Goal: Navigation & Orientation: Find specific page/section

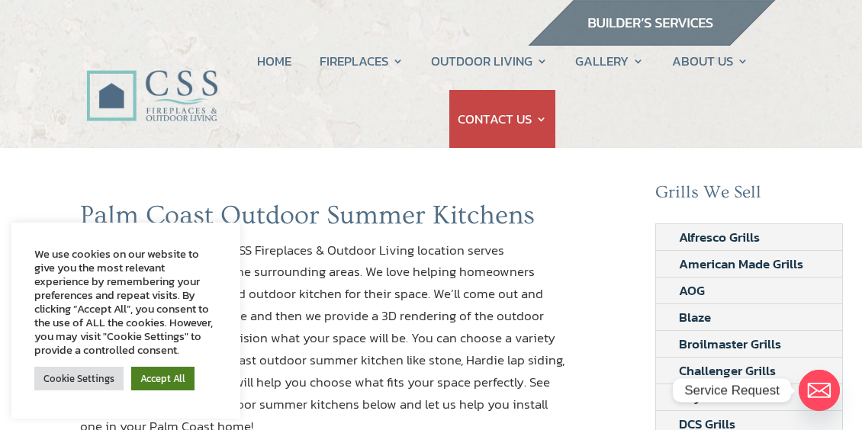
click at [170, 375] on link "Accept All" at bounding box center [162, 379] width 63 height 24
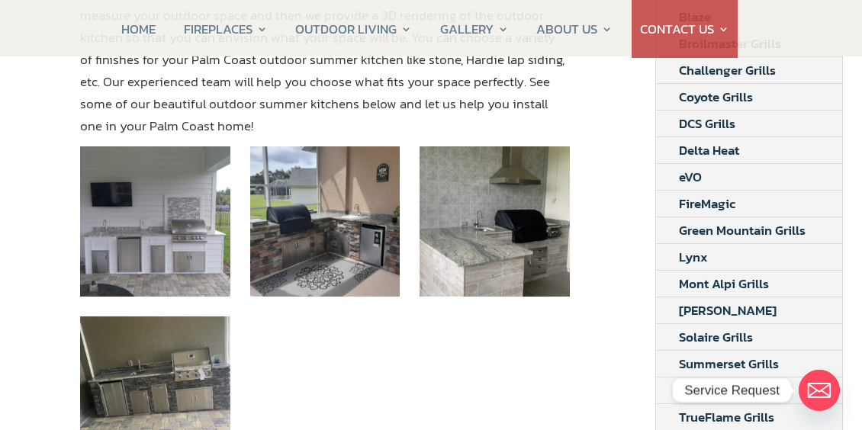
scroll to position [300, 0]
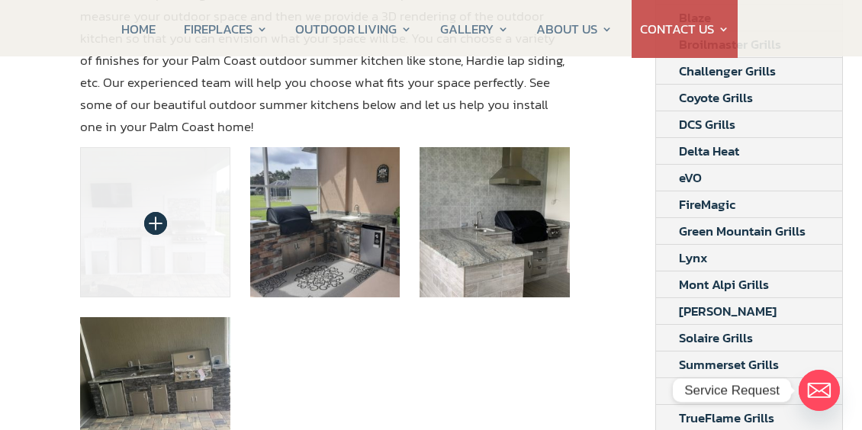
click at [157, 201] on img at bounding box center [155, 222] width 150 height 150
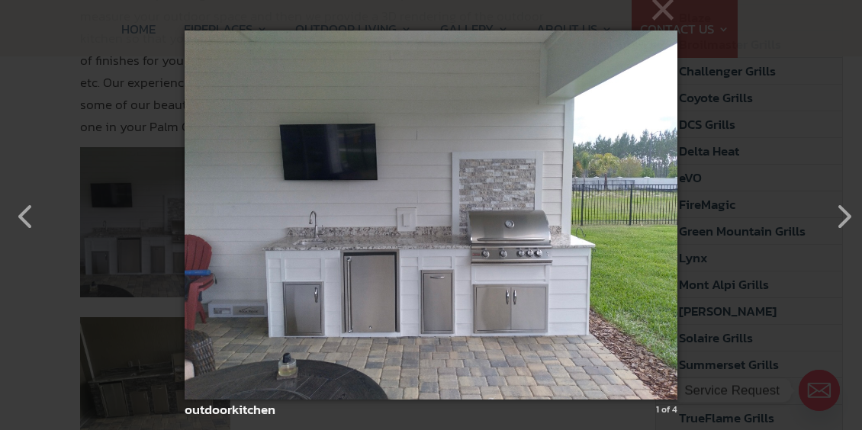
click at [300, 298] on img at bounding box center [431, 215] width 492 height 430
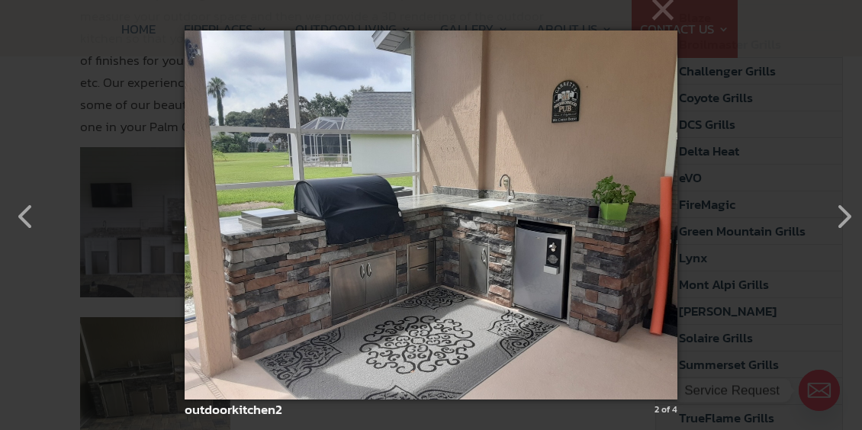
click at [300, 298] on img at bounding box center [431, 215] width 492 height 430
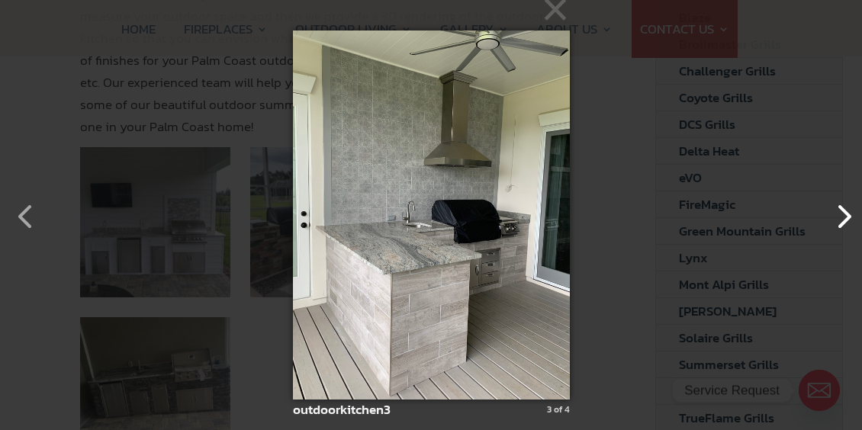
click at [844, 216] on button "button" at bounding box center [836, 209] width 37 height 37
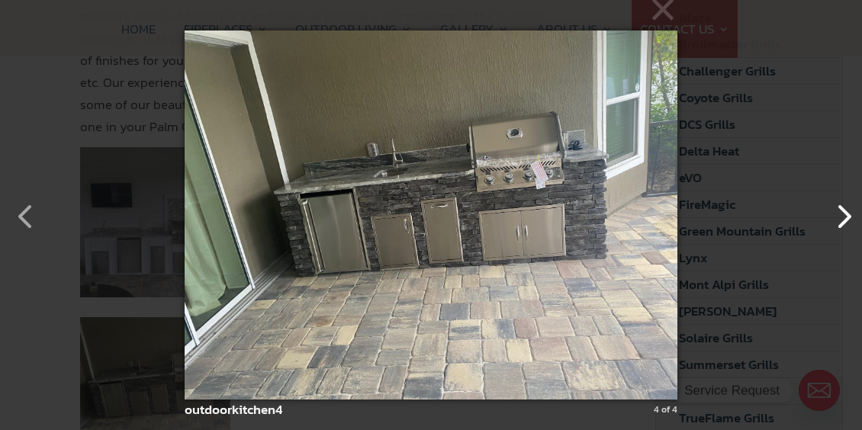
click at [844, 216] on button "button" at bounding box center [836, 209] width 37 height 37
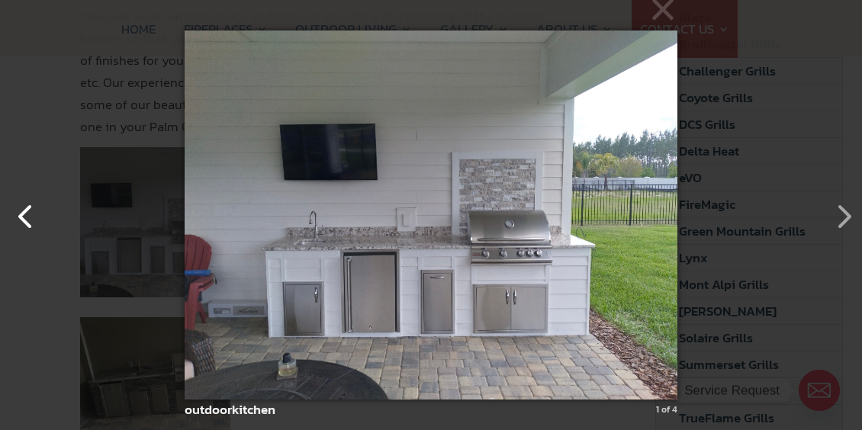
click at [27, 214] on button "button" at bounding box center [18, 209] width 37 height 37
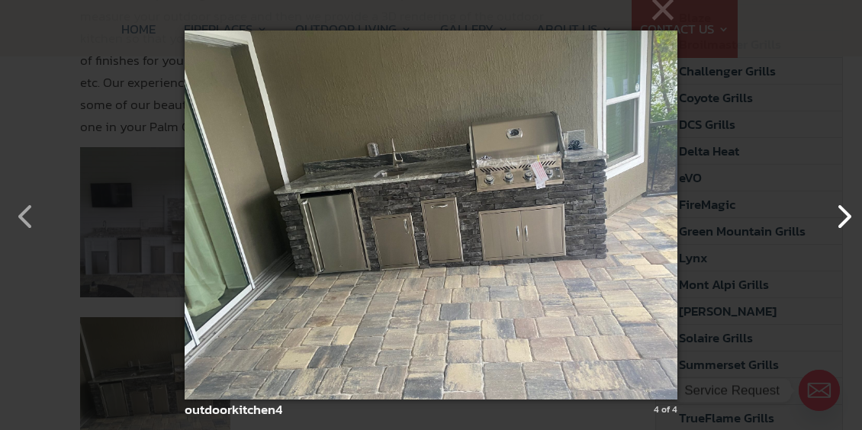
click at [841, 215] on button "button" at bounding box center [836, 209] width 37 height 37
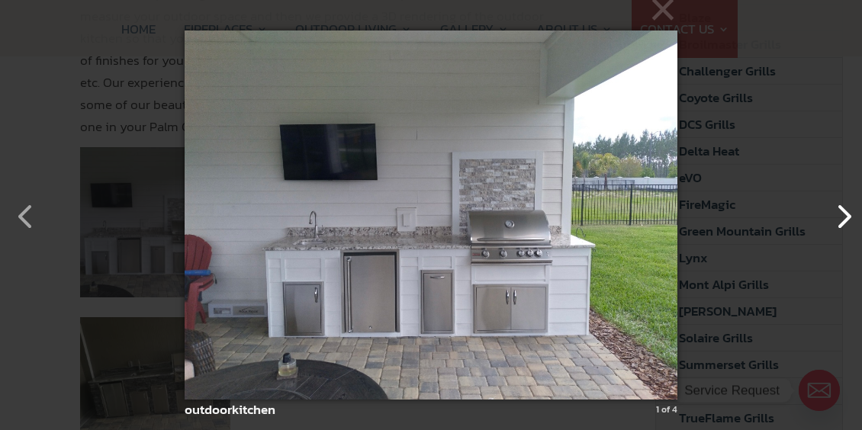
click at [844, 219] on button "button" at bounding box center [836, 209] width 37 height 37
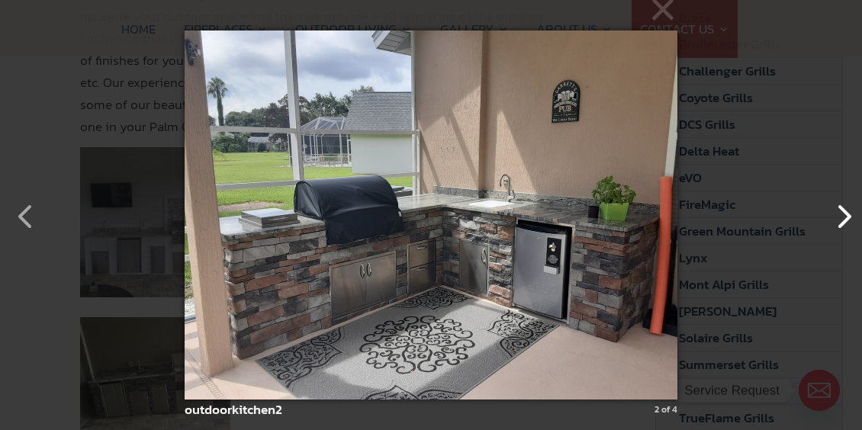
click at [844, 218] on button "button" at bounding box center [836, 209] width 37 height 37
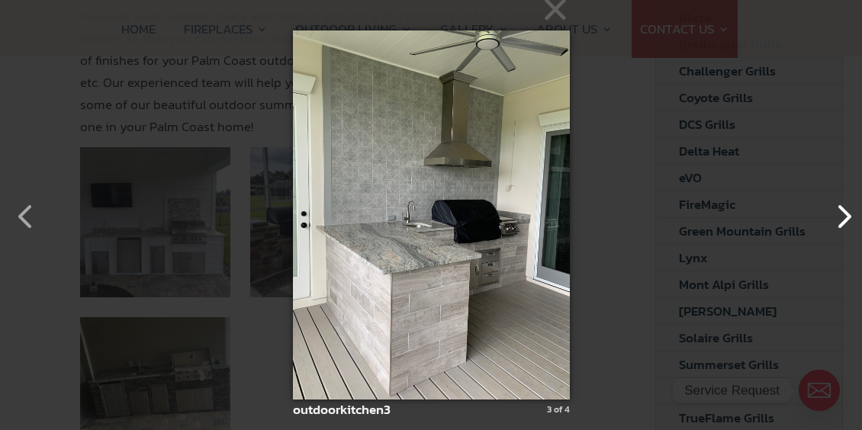
click at [844, 218] on button "button" at bounding box center [836, 209] width 37 height 37
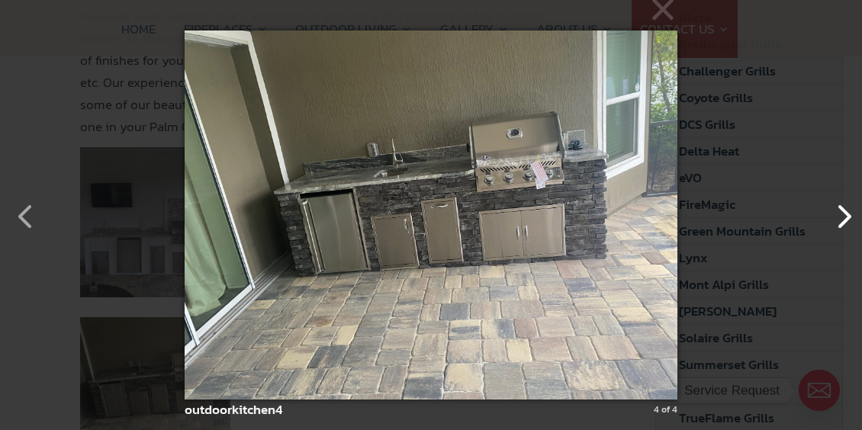
click at [844, 216] on button "button" at bounding box center [836, 209] width 37 height 37
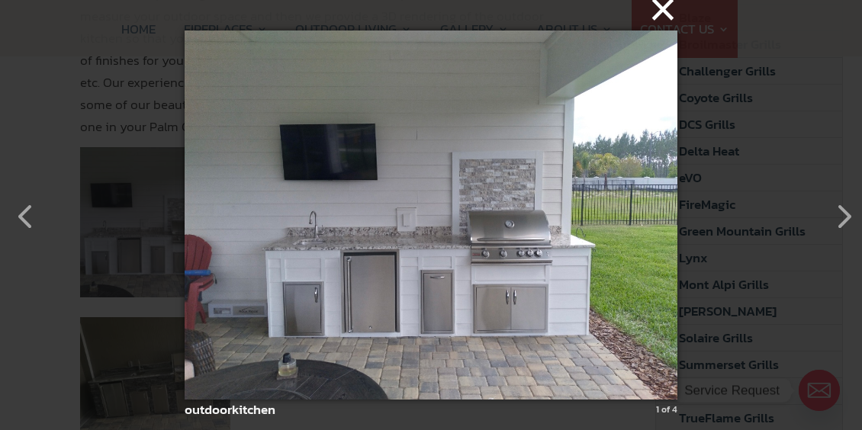
click at [657, 15] on button "×" at bounding box center [435, 9] width 492 height 34
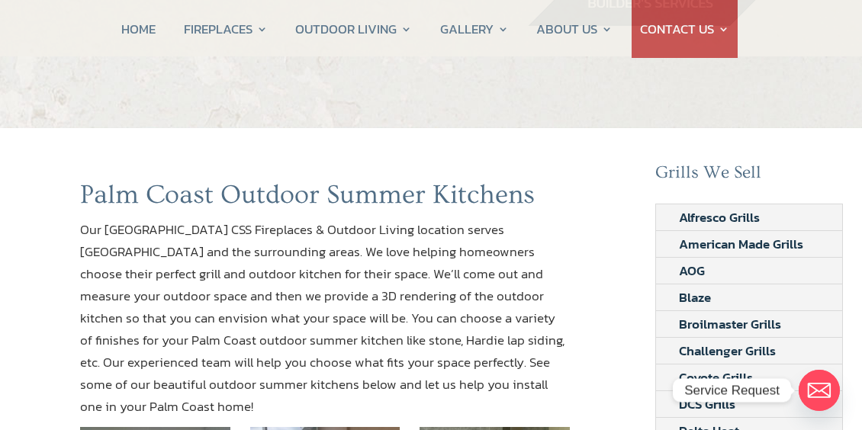
scroll to position [0, 0]
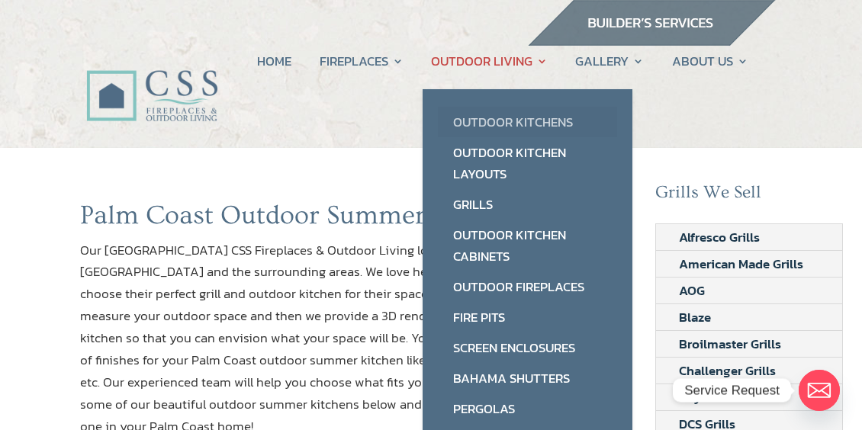
click at [481, 124] on link "Outdoor Kitchens" at bounding box center [527, 122] width 179 height 31
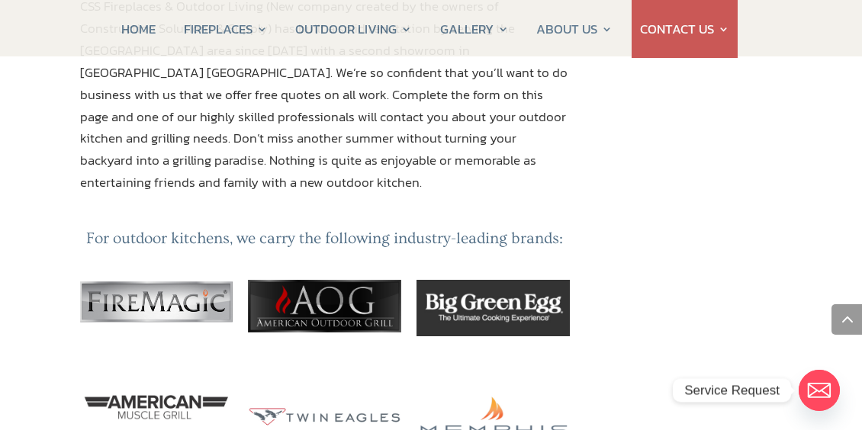
scroll to position [1455, 0]
